Goal: Information Seeking & Learning: Find specific fact

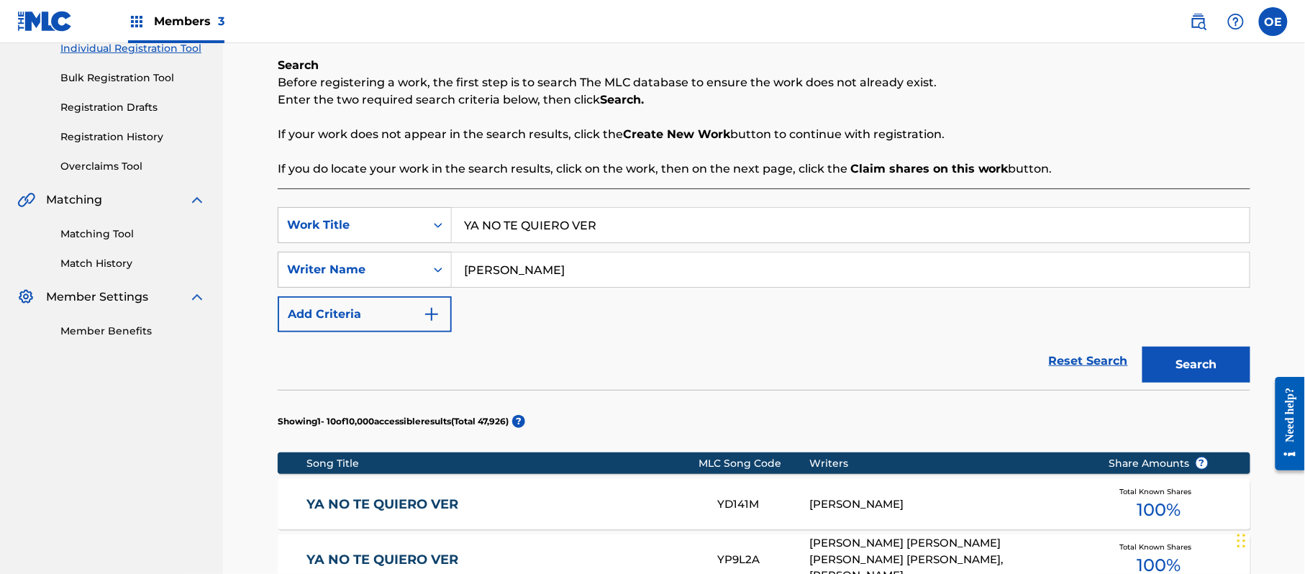
scroll to position [191, 0]
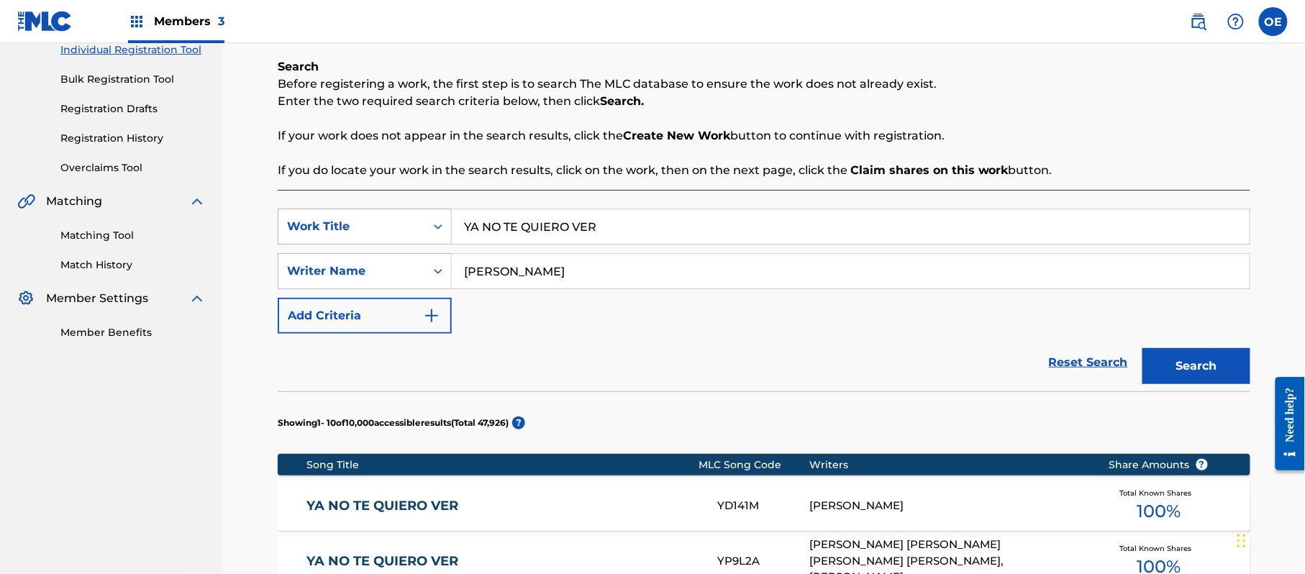
drag, startPoint x: 633, startPoint y: 216, endPoint x: 331, endPoint y: 217, distance: 302.1
click at [324, 217] on div "SearchWithCriteria89ca6398-ee69-4b15-8227-21a42842f840 Work Title YA NO TE QUIE…" at bounding box center [764, 227] width 972 height 36
paste input "420"
type input "420"
drag, startPoint x: 522, startPoint y: 269, endPoint x: 377, endPoint y: 280, distance: 145.7
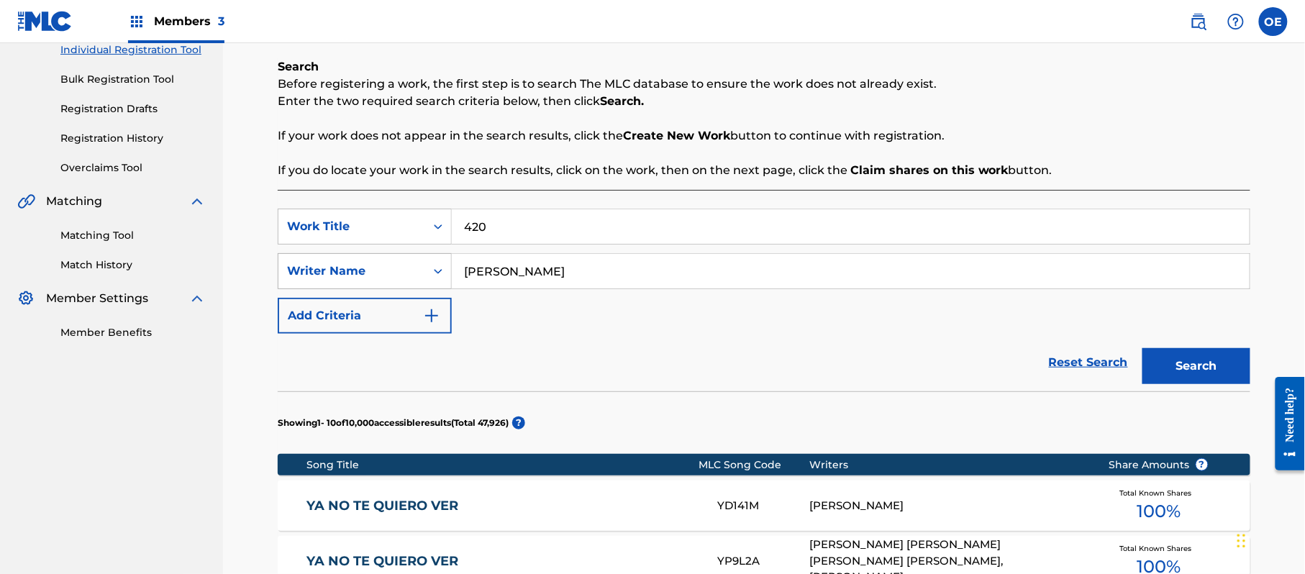
click at [374, 283] on div "SearchWithCriteria9d6308a0-9769-4170-a7e5-88ce3029da74 Writer Name [PERSON_NAME]" at bounding box center [764, 271] width 972 height 36
drag, startPoint x: 446, startPoint y: 275, endPoint x: 815, endPoint y: 269, distance: 369.0
click at [815, 269] on input "[PERSON_NAME]" at bounding box center [851, 271] width 798 height 35
drag, startPoint x: 665, startPoint y: 270, endPoint x: 369, endPoint y: 272, distance: 296.3
click at [365, 274] on div "SearchWithCriteria9d6308a0-9769-4170-a7e5-88ce3029da74 Writer Name [PERSON_NAME]" at bounding box center [764, 271] width 972 height 36
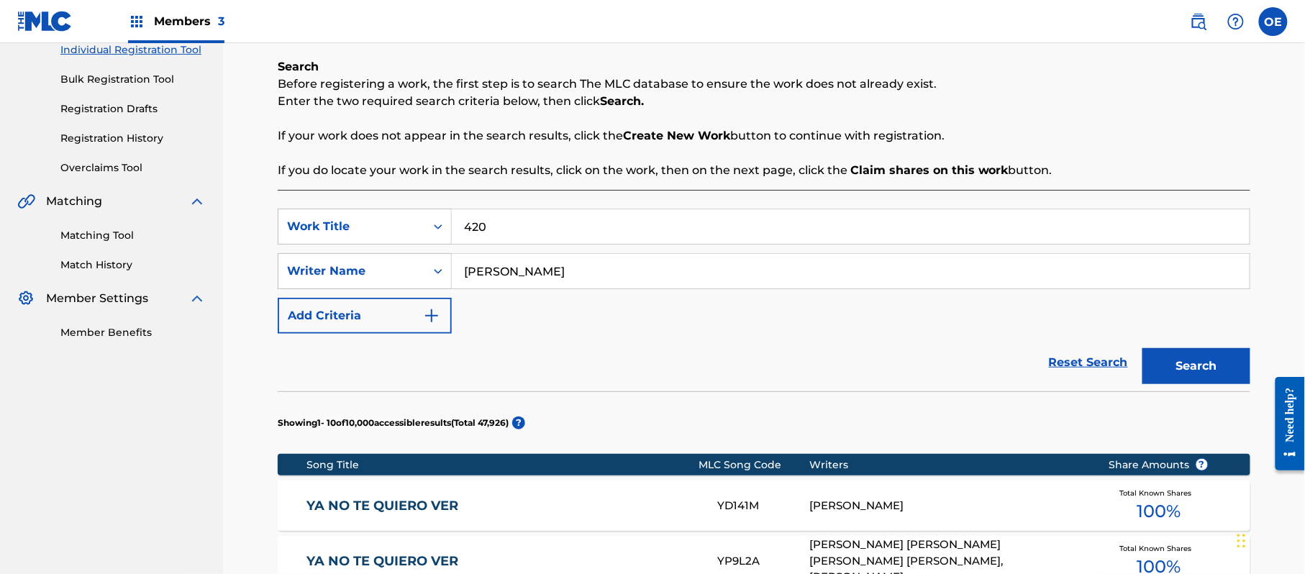
paste input "[PERSON_NAME]"
click at [1197, 383] on button "Search" at bounding box center [1196, 366] width 108 height 36
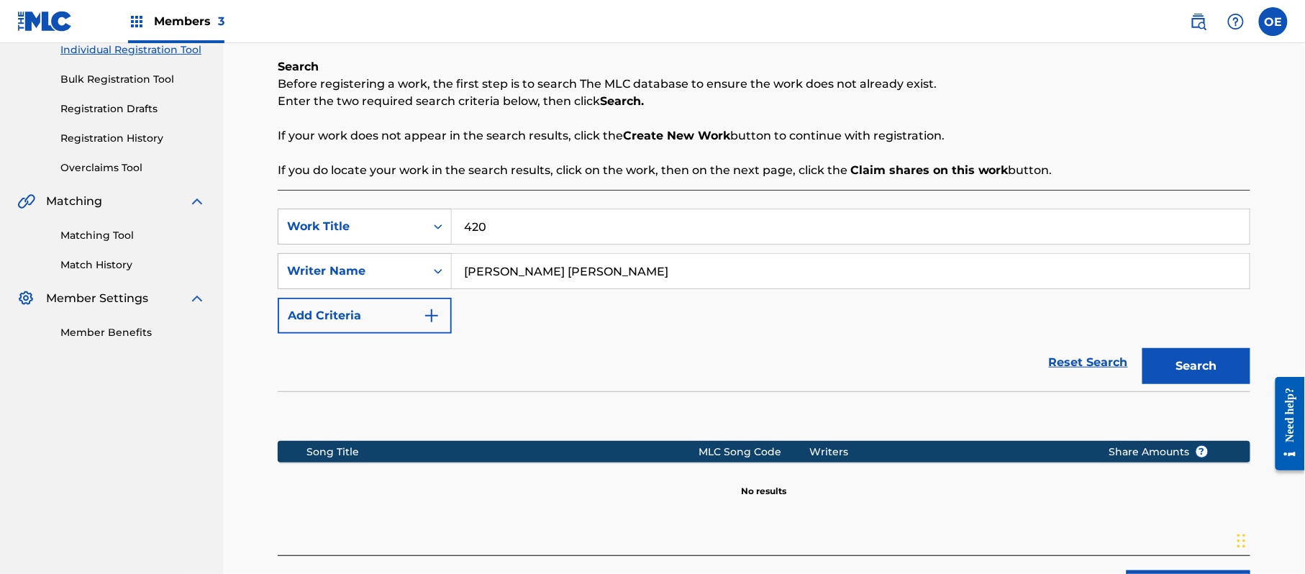
drag, startPoint x: 691, startPoint y: 282, endPoint x: 531, endPoint y: 272, distance: 160.7
click at [531, 272] on input "[PERSON_NAME] [PERSON_NAME]" at bounding box center [851, 271] width 798 height 35
type input "[PERSON_NAME]"
click at [1142, 348] on button "Search" at bounding box center [1196, 366] width 108 height 36
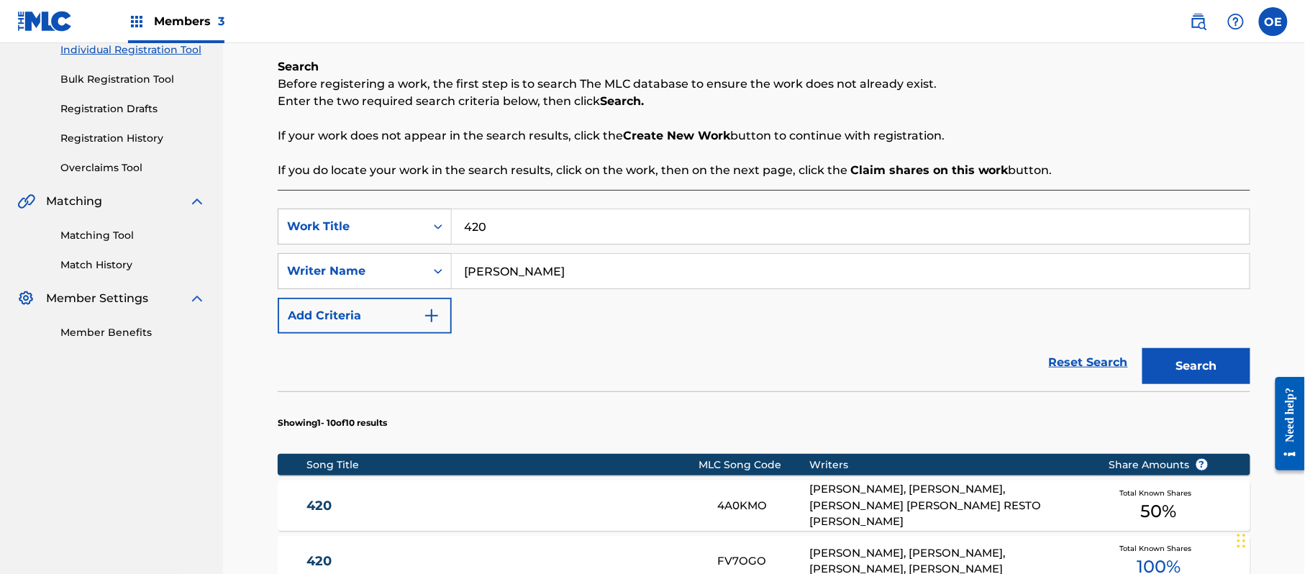
drag, startPoint x: 527, startPoint y: 217, endPoint x: 459, endPoint y: 228, distance: 69.2
click at [459, 228] on input "420" at bounding box center [851, 226] width 798 height 35
paste input "ASI ES EL ROLLO"
click at [1183, 341] on div "Search" at bounding box center [1192, 363] width 115 height 58
click at [1189, 351] on button "Search" at bounding box center [1196, 366] width 108 height 36
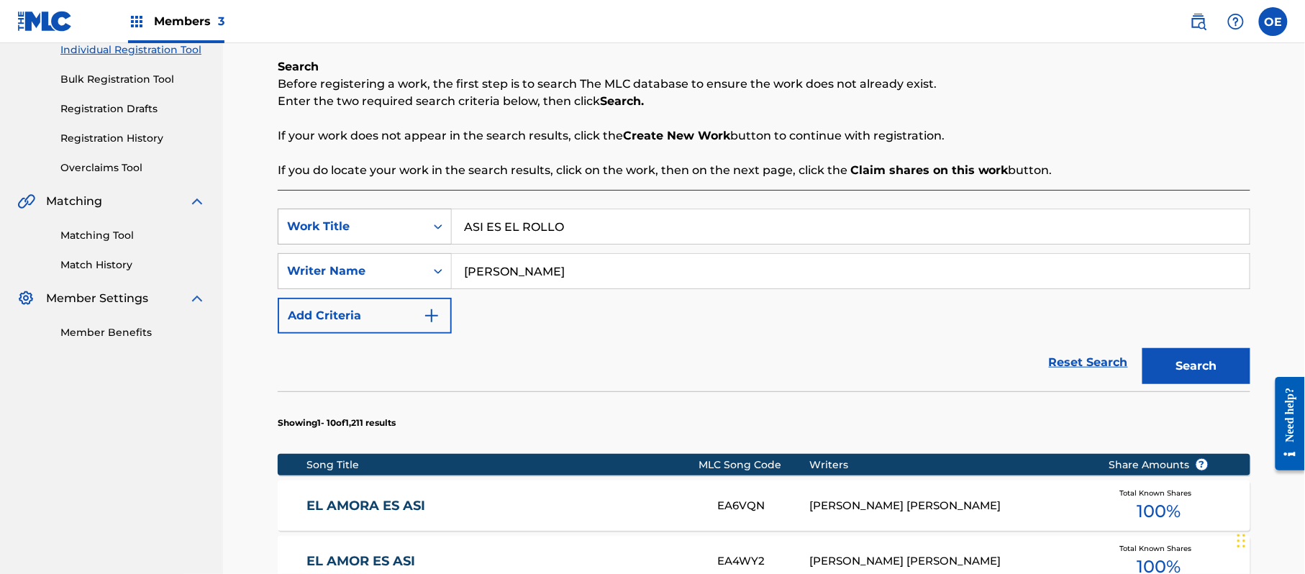
drag, startPoint x: 607, startPoint y: 220, endPoint x: 386, endPoint y: 228, distance: 221.0
click at [364, 227] on div "SearchWithCriteria89ca6398-ee69-4b15-8227-21a42842f840 Work Title ASI ES EL ROL…" at bounding box center [764, 227] width 972 height 36
paste input "EL INDIVIDU"
click at [1189, 355] on button "Search" at bounding box center [1196, 366] width 108 height 36
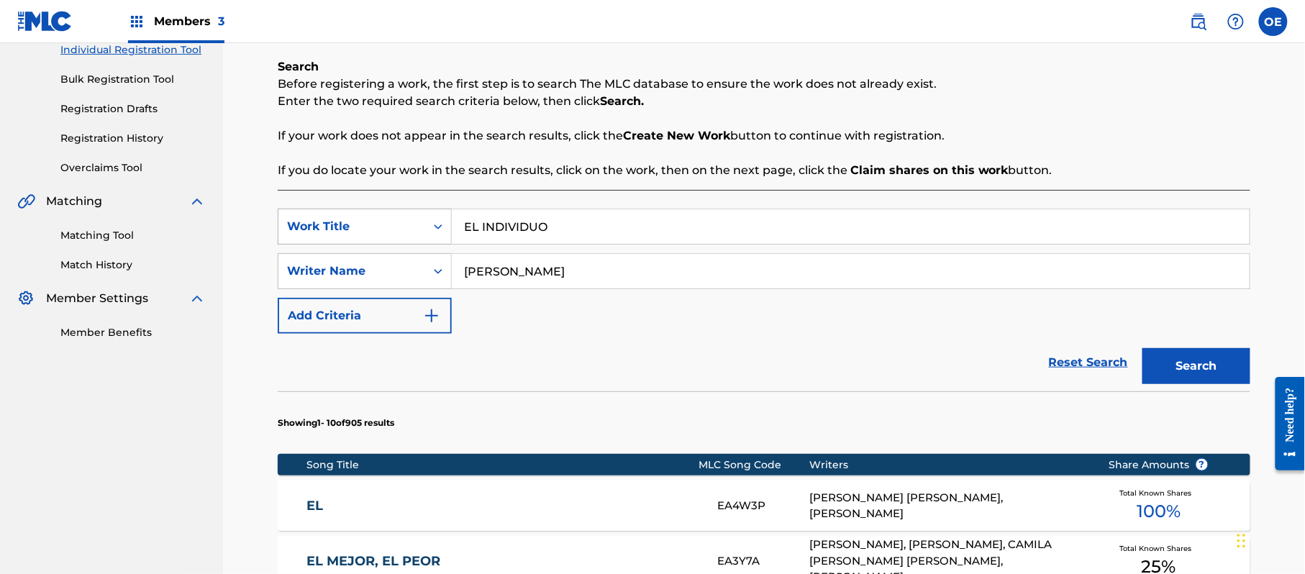
drag, startPoint x: 597, startPoint y: 230, endPoint x: 398, endPoint y: 240, distance: 199.5
click at [398, 240] on div "SearchWithCriteria89ca6398-ee69-4b15-8227-21a42842f840 Work Title EL INDIVIDUO" at bounding box center [764, 227] width 972 height 36
paste input "SIGO IGUAL"
drag, startPoint x: 1186, startPoint y: 371, endPoint x: 1177, endPoint y: 375, distance: 10.3
click at [1183, 375] on button "Search" at bounding box center [1196, 366] width 108 height 36
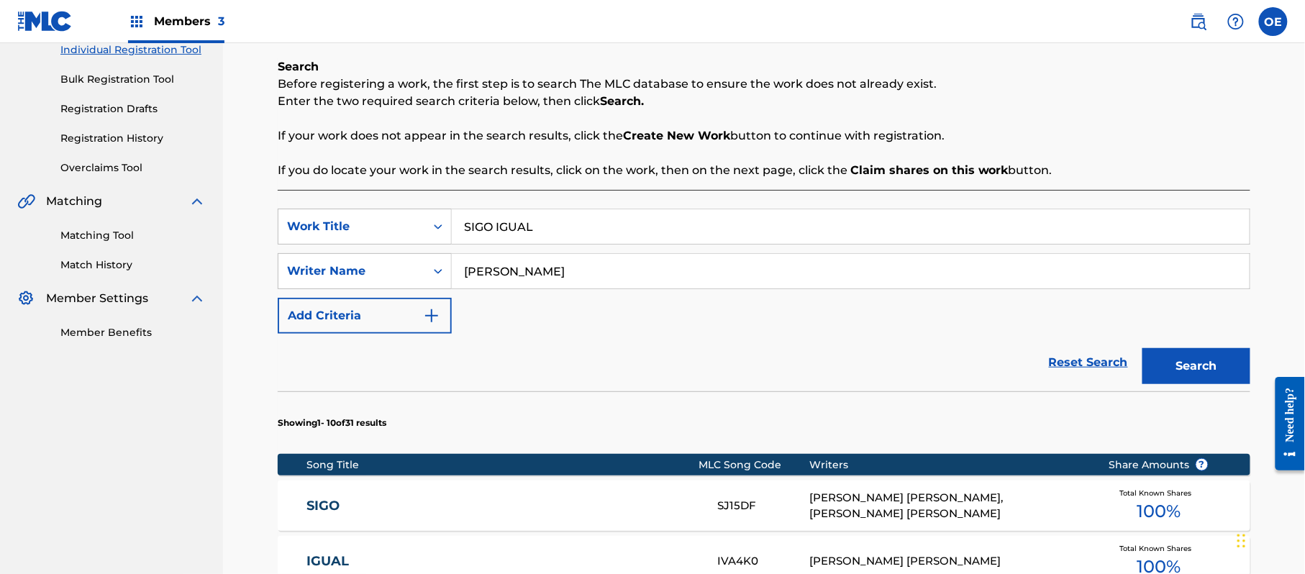
drag, startPoint x: 567, startPoint y: 222, endPoint x: 406, endPoint y: 222, distance: 161.8
click at [406, 222] on div "SearchWithCriteria89ca6398-ee69-4b15-8227-21a42842f840 Work Title SIGO IGUAL" at bounding box center [764, 227] width 972 height 36
paste input "ROBANDO BASE"
click at [1187, 361] on button "Search" at bounding box center [1196, 366] width 108 height 36
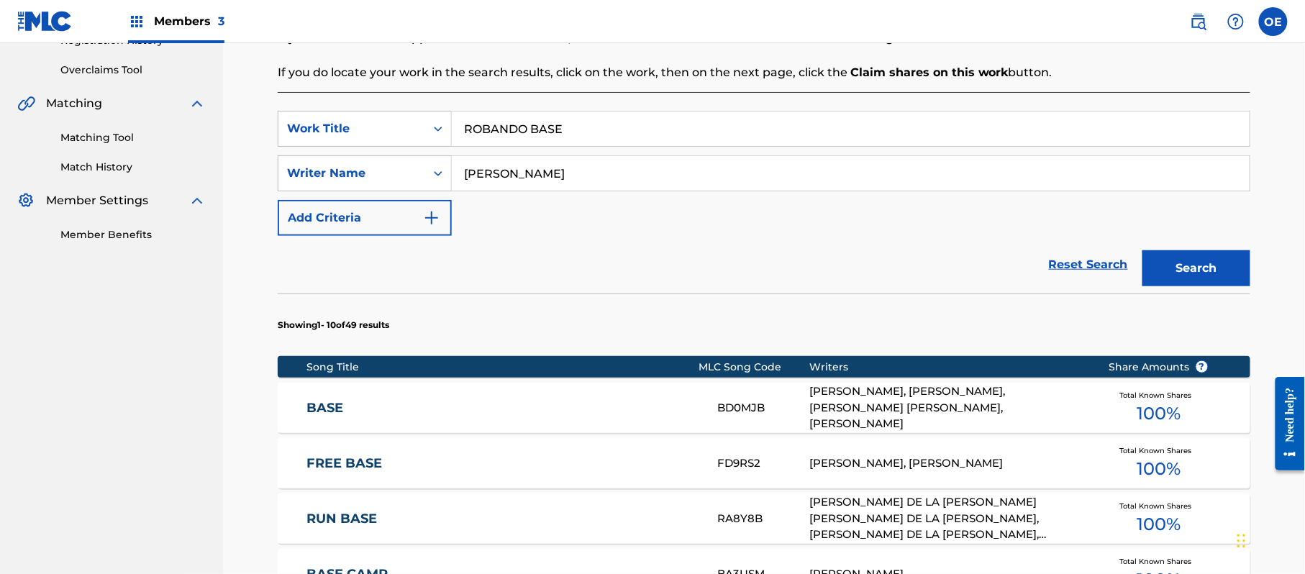
scroll to position [288, 0]
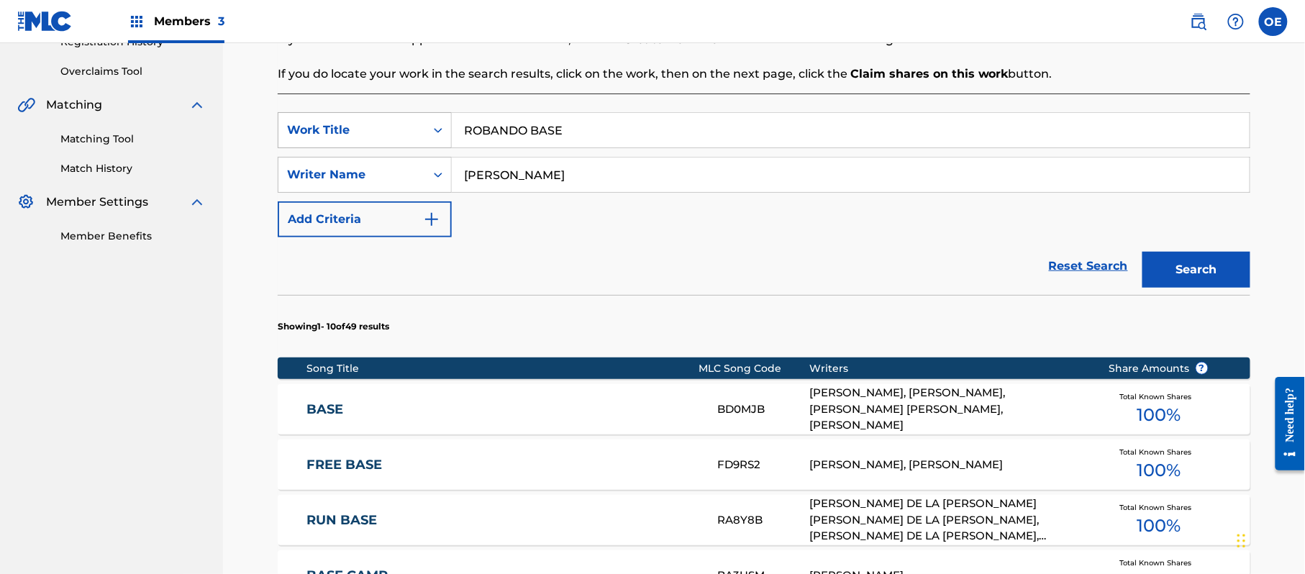
drag, startPoint x: 633, startPoint y: 134, endPoint x: 406, endPoint y: 121, distance: 226.9
click at [406, 121] on div "SearchWithCriteria89ca6398-ee69-4b15-8227-21a42842f840 Work Title ROBANDO BASE" at bounding box center [764, 130] width 972 height 36
paste input "MIS PASOS"
click at [1200, 252] on button "Search" at bounding box center [1196, 270] width 108 height 36
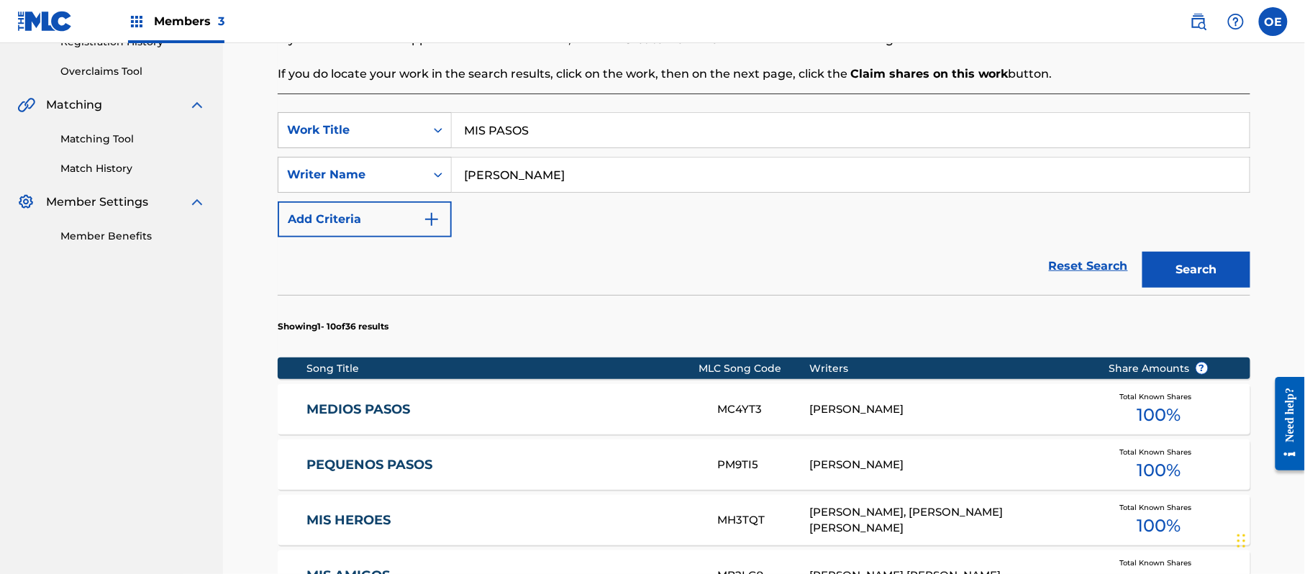
drag, startPoint x: 605, startPoint y: 131, endPoint x: 456, endPoint y: 141, distance: 149.2
click at [455, 141] on input "MIS PASOS" at bounding box center [851, 130] width 798 height 35
paste input "LOS [PERSON_NAME] PESAN"
click at [1187, 263] on button "Search" at bounding box center [1196, 270] width 108 height 36
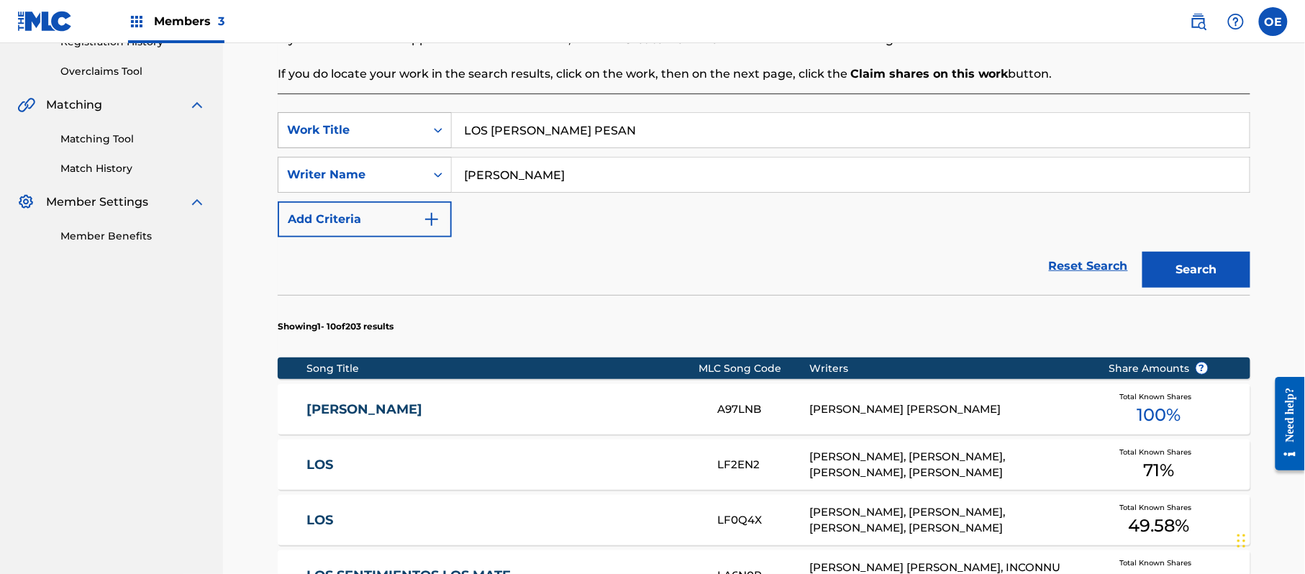
drag, startPoint x: 637, startPoint y: 133, endPoint x: 383, endPoint y: 134, distance: 253.9
click at [383, 134] on div "SearchWithCriteria89ca6398-ee69-4b15-8227-21a42842f840 Work Title LOS [PERSON_N…" at bounding box center [764, 130] width 972 height 36
paste input "GENTE DEL FLACO EN VIVO"
type input "GENTE DEL FLACO EN VIVO"
click at [1200, 263] on button "Search" at bounding box center [1196, 270] width 108 height 36
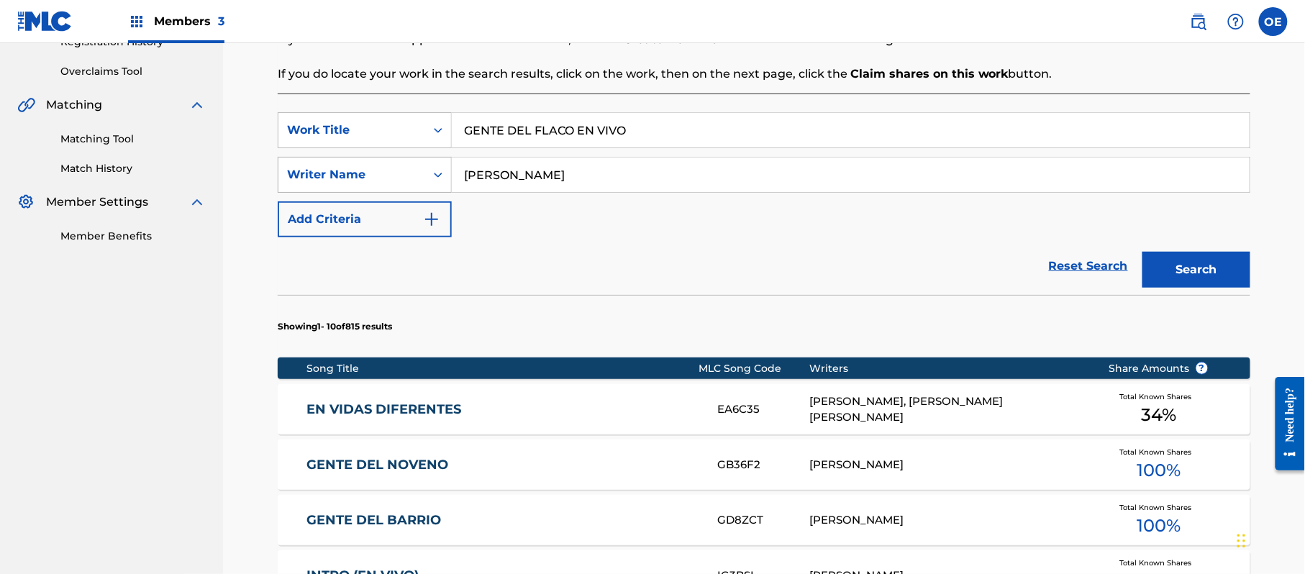
drag, startPoint x: 565, startPoint y: 170, endPoint x: 335, endPoint y: 183, distance: 229.8
click at [335, 183] on div "SearchWithCriteria9d6308a0-9769-4170-a7e5-88ce3029da74 Writer Name [PERSON_NAME]" at bounding box center [764, 175] width 972 height 36
paste input "[PERSON_NAME]"
type input "[PERSON_NAME] [PERSON_NAME]"
click at [1208, 255] on button "Search" at bounding box center [1196, 270] width 108 height 36
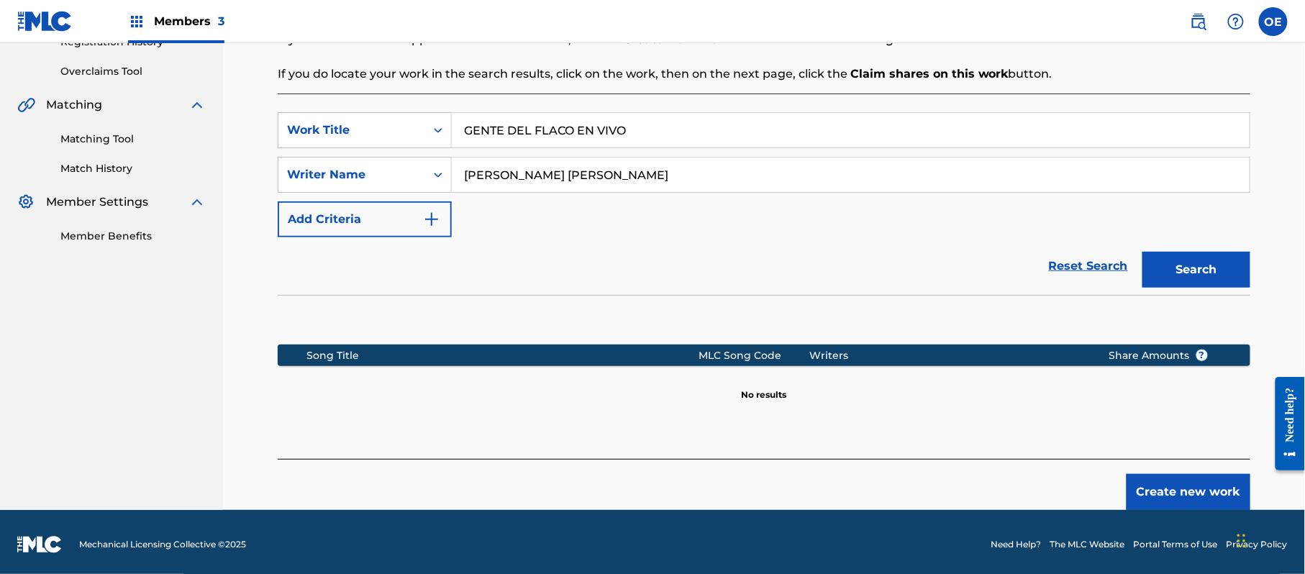
drag, startPoint x: 639, startPoint y: 124, endPoint x: 475, endPoint y: 121, distance: 164.0
click at [475, 121] on input "GENTE DEL FLACO EN VIVO" at bounding box center [851, 130] width 798 height 35
type input "G"
click at [1142, 252] on button "Search" at bounding box center [1196, 270] width 108 height 36
